Goal: Task Accomplishment & Management: Manage account settings

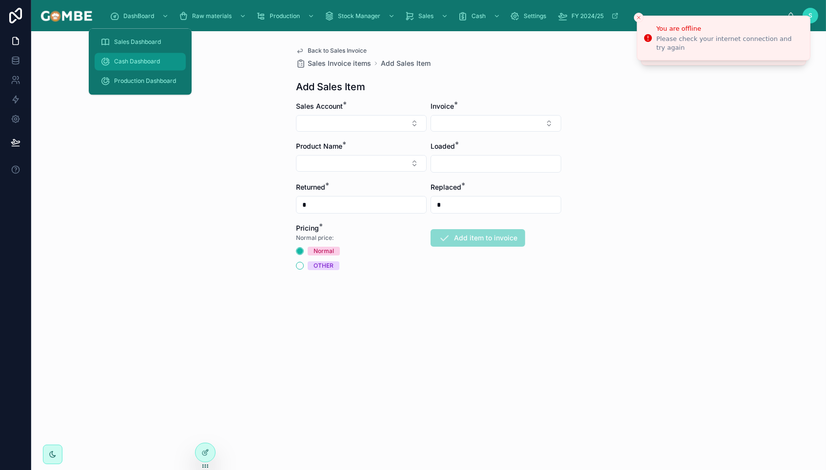
click at [132, 61] on span "Cash Dashboard" at bounding box center [137, 62] width 46 height 8
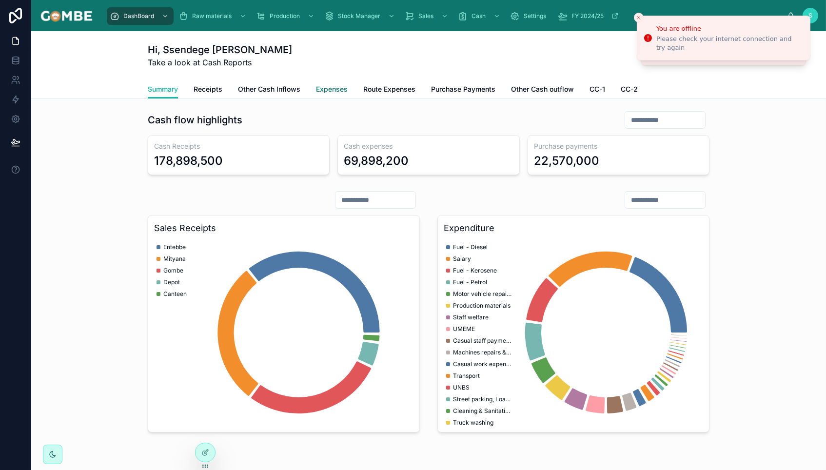
click at [326, 89] on span "Expenses" at bounding box center [332, 89] width 32 height 10
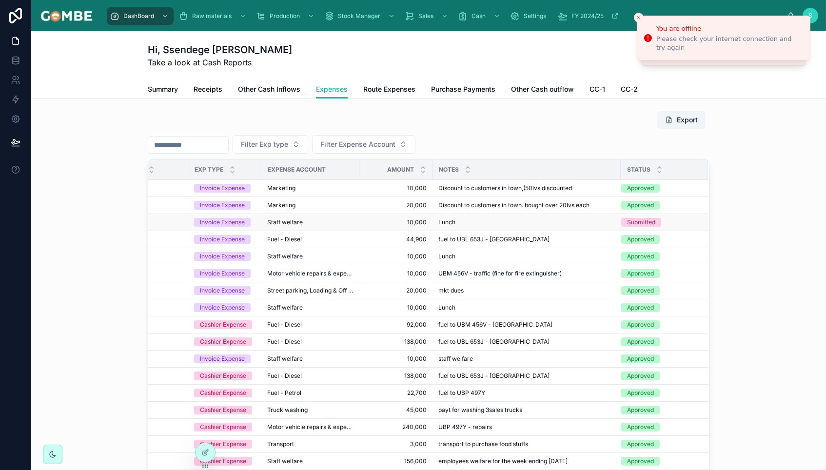
scroll to position [0, 41]
click at [380, 87] on span "Route Expenses" at bounding box center [389, 89] width 52 height 10
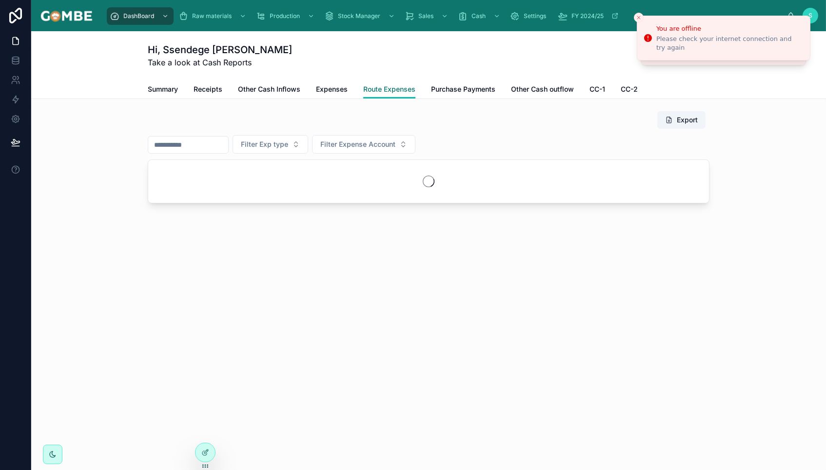
scroll to position [0, 0]
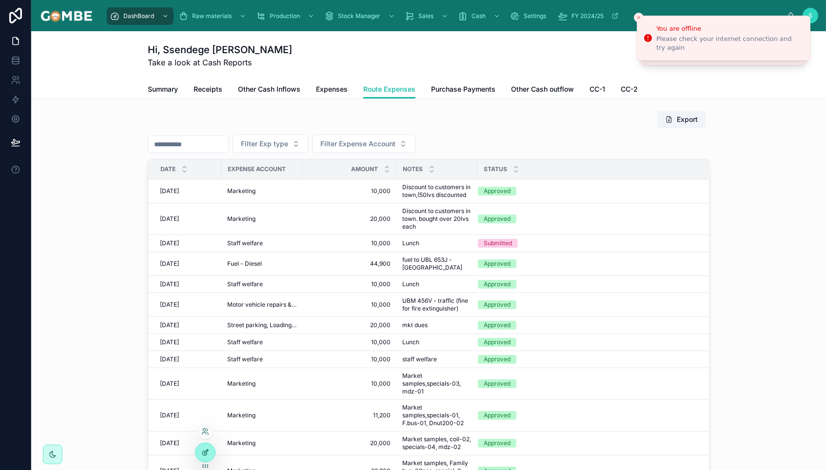
click at [207, 453] on icon at bounding box center [205, 452] width 8 height 8
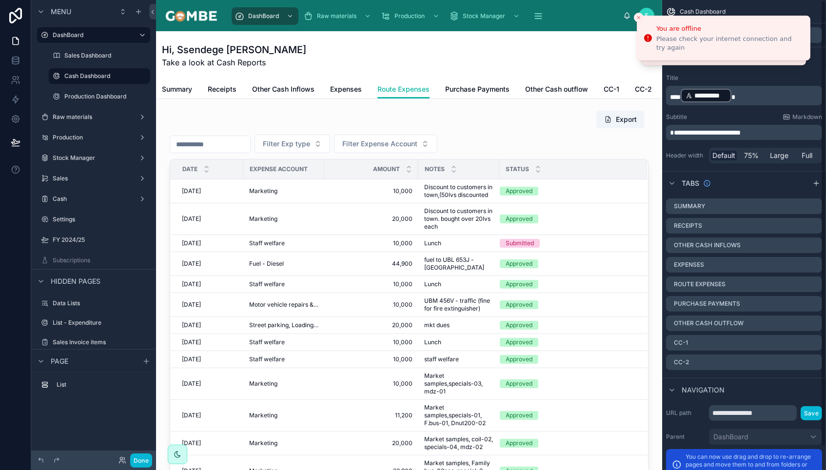
scroll to position [0, 0]
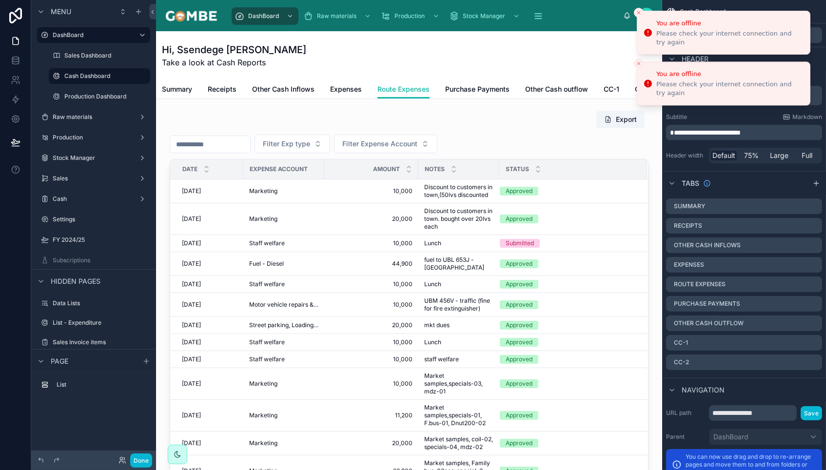
click at [635, 16] on button "Close toast" at bounding box center [639, 13] width 10 height 10
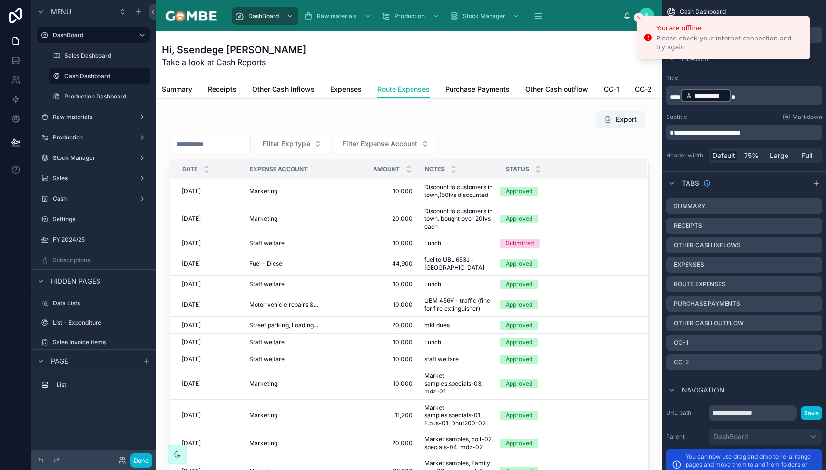
click at [635, 16] on icon "Close toast" at bounding box center [638, 18] width 6 height 6
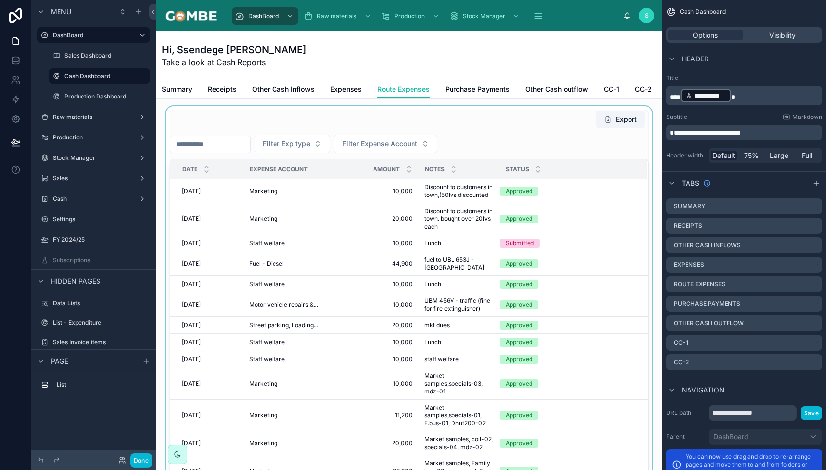
click at [470, 132] on div at bounding box center [409, 311] width 490 height 410
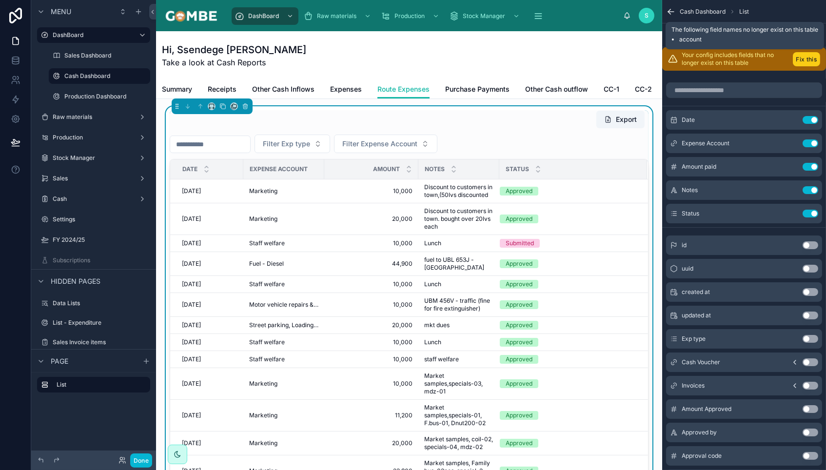
click at [800, 60] on button "Fix this" at bounding box center [805, 59] width 27 height 14
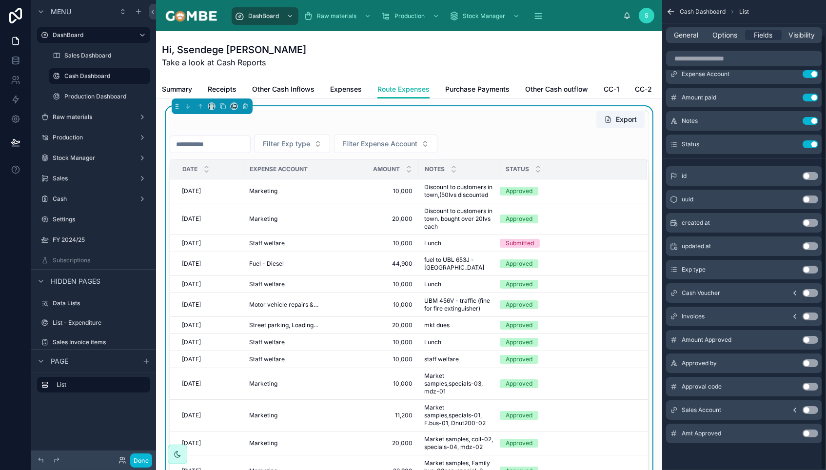
scroll to position [38, 0]
click at [810, 408] on button "Use setting" at bounding box center [810, 410] width 16 height 8
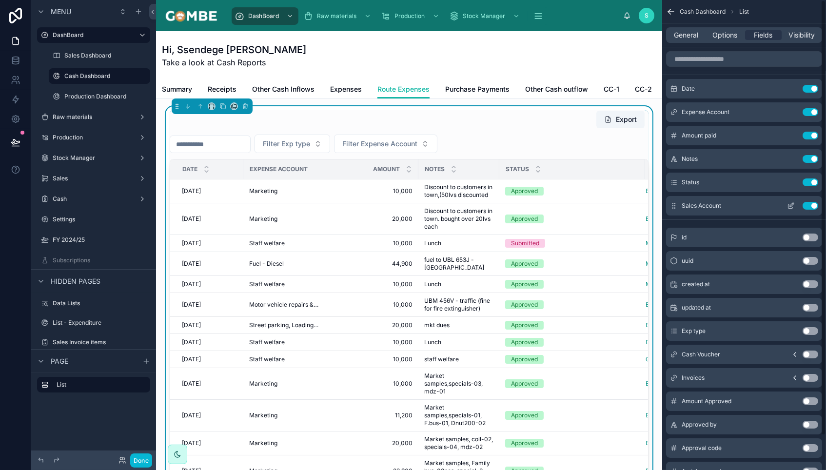
scroll to position [0, 0]
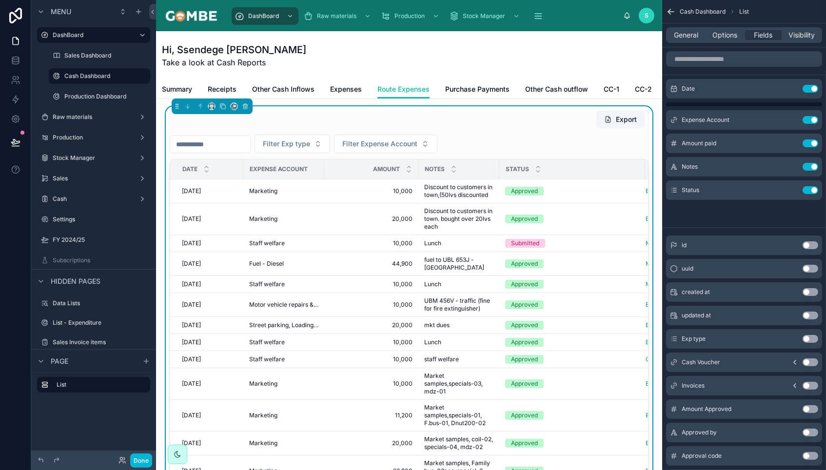
drag, startPoint x: 674, startPoint y: 206, endPoint x: 674, endPoint y: 201, distance: 5.4
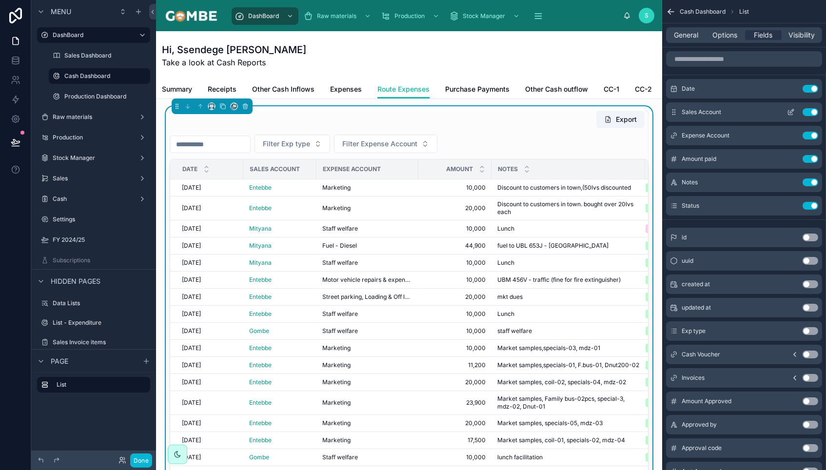
click at [790, 109] on icon "scrollable content" at bounding box center [791, 112] width 8 height 8
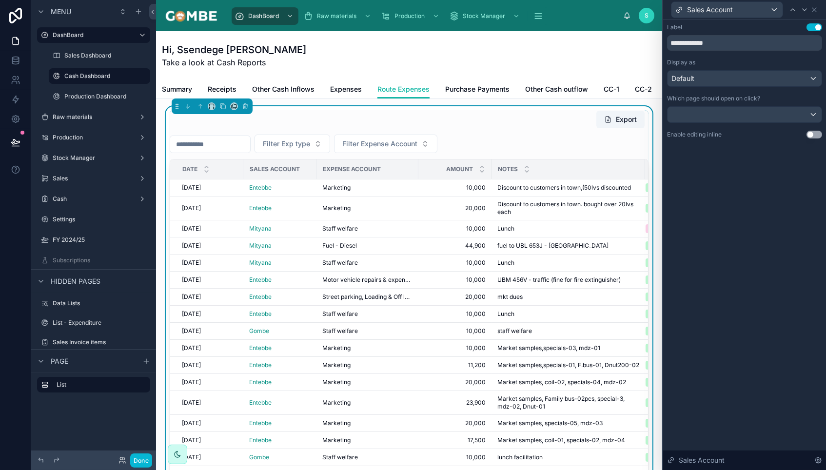
click at [701, 80] on div "Default" at bounding box center [744, 79] width 154 height 16
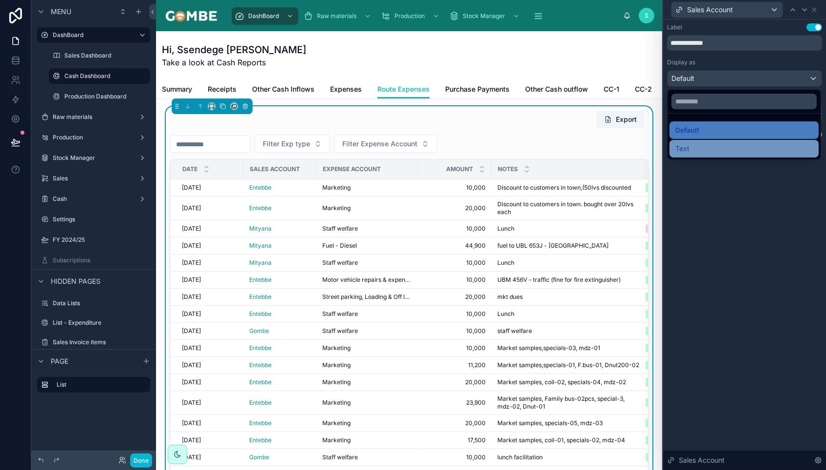
click at [686, 149] on span "Text" at bounding box center [682, 149] width 14 height 12
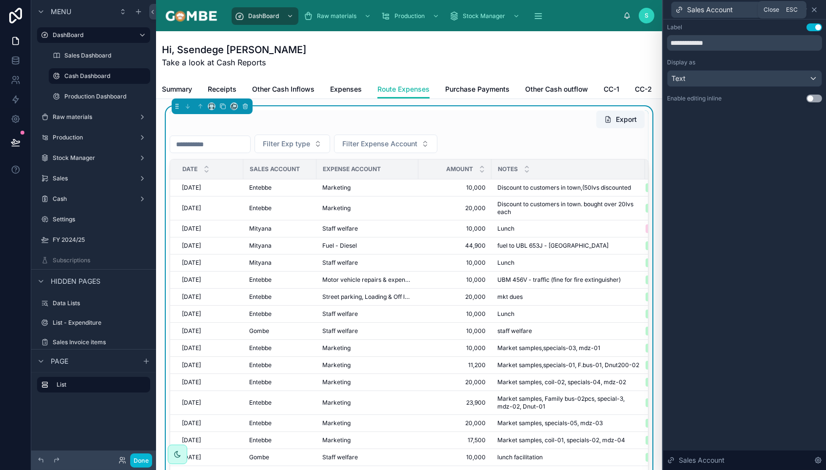
click at [813, 8] on icon at bounding box center [814, 10] width 8 height 8
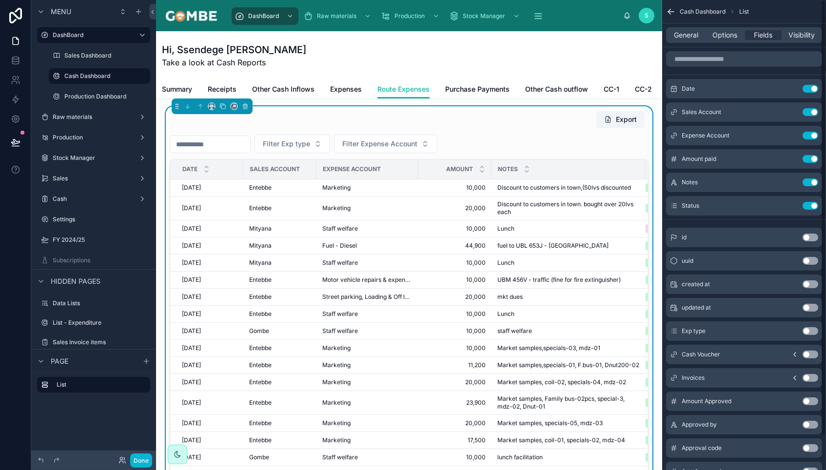
click at [688, 27] on div "General Options Fields Visibility" at bounding box center [744, 35] width 156 height 16
click at [688, 32] on span "General" at bounding box center [686, 35] width 24 height 10
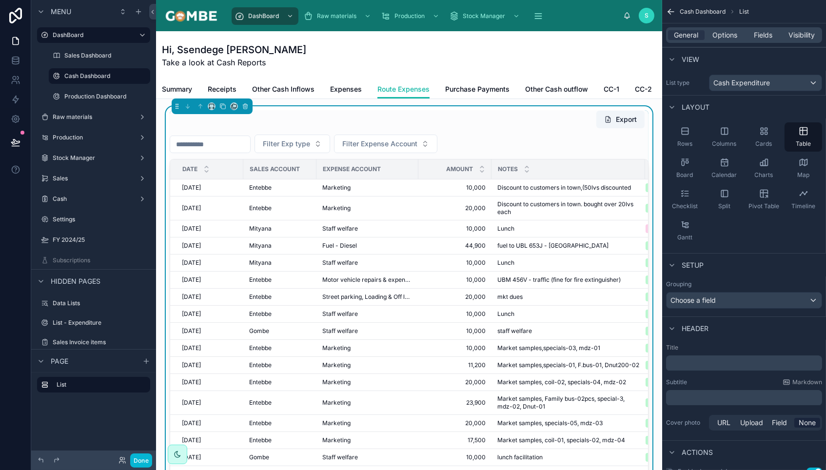
click at [681, 360] on p "﻿" at bounding box center [745, 363] width 150 height 10
click at [738, 60] on div "View" at bounding box center [744, 58] width 164 height 23
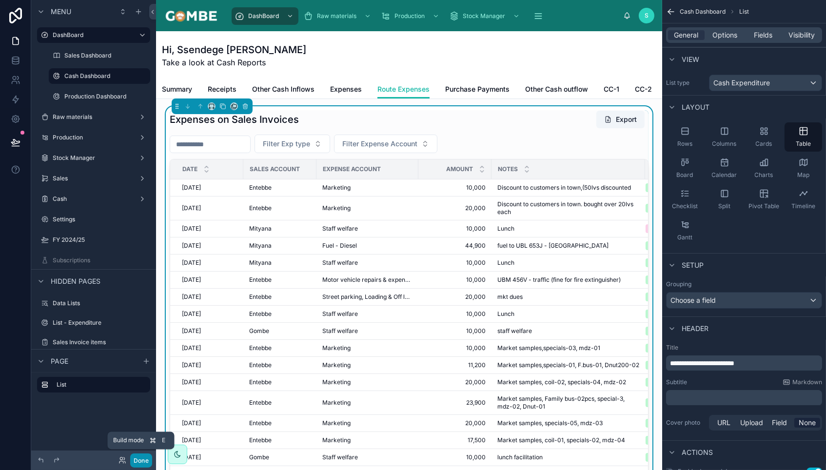
click at [142, 462] on button "Done" at bounding box center [141, 460] width 22 height 14
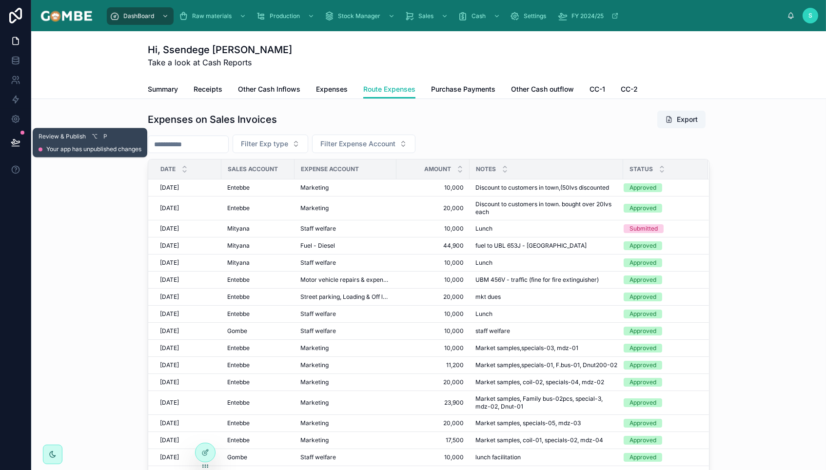
click at [21, 140] on button at bounding box center [15, 142] width 21 height 27
drag, startPoint x: 12, startPoint y: 141, endPoint x: 27, endPoint y: 160, distance: 24.7
click at [17, 141] on icon at bounding box center [15, 141] width 8 height 5
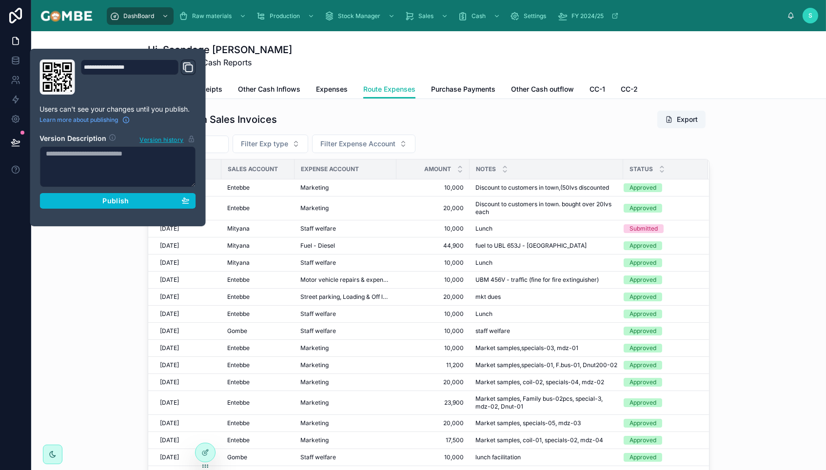
click at [92, 197] on div "Publish" at bounding box center [117, 200] width 143 height 9
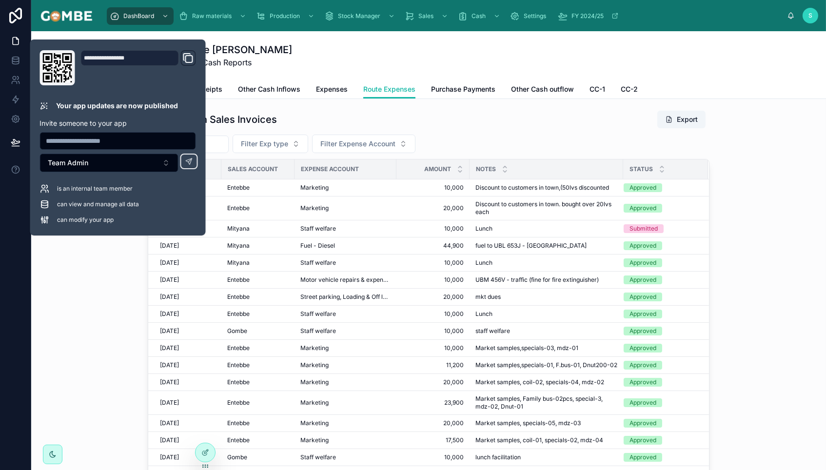
drag, startPoint x: 335, startPoint y: 60, endPoint x: 337, endPoint y: 65, distance: 5.2
click at [335, 60] on div "Hi, Ssendege [PERSON_NAME] Take a look at Cash Reports" at bounding box center [428, 55] width 561 height 25
